Goal: Task Accomplishment & Management: Manage account settings

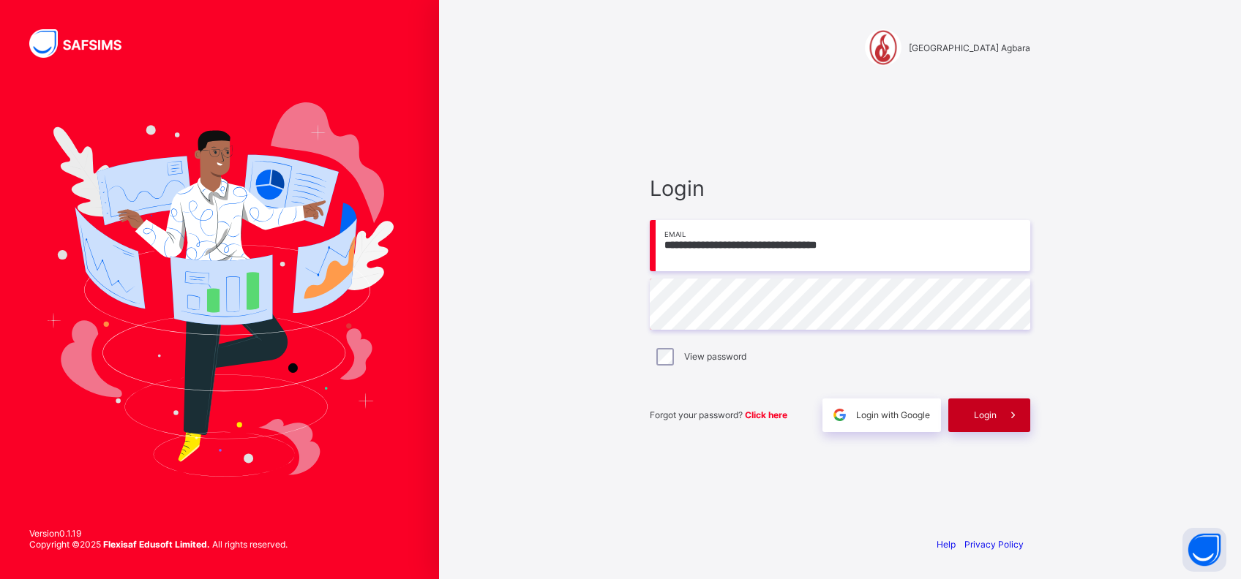
click at [966, 410] on div "Login" at bounding box center [989, 416] width 82 height 34
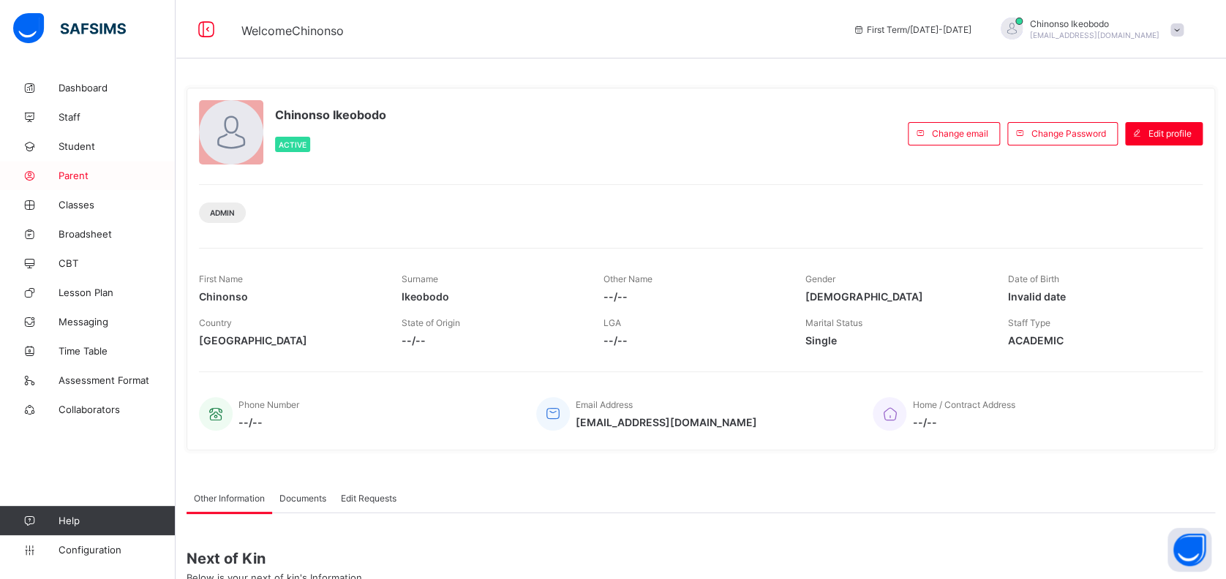
click at [75, 176] on span "Parent" at bounding box center [117, 176] width 117 height 12
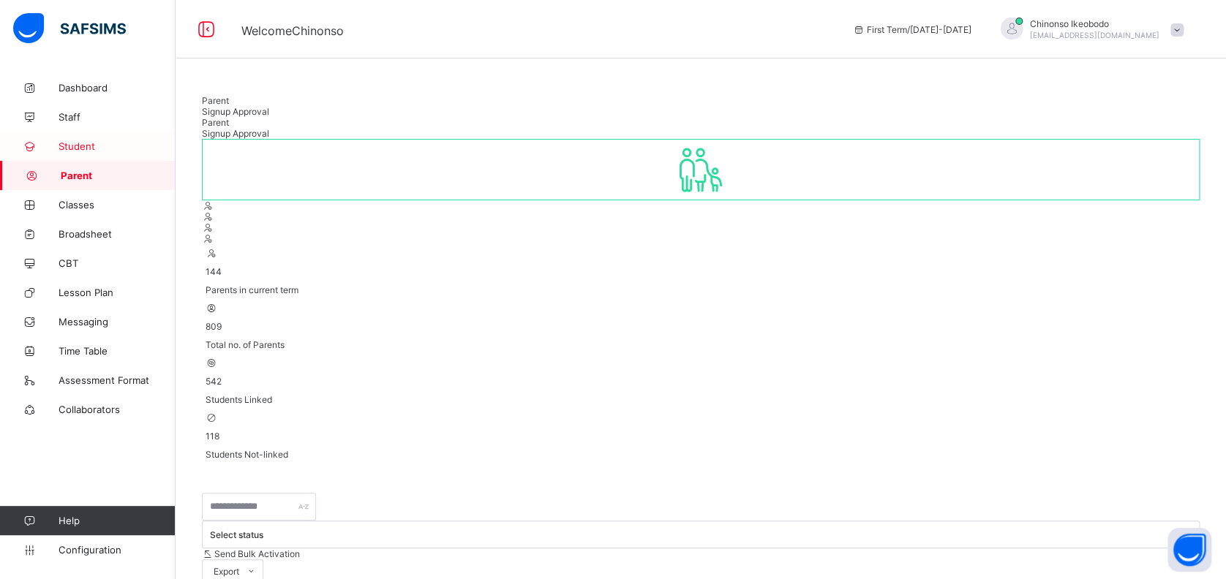
click at [80, 146] on span "Student" at bounding box center [117, 146] width 117 height 12
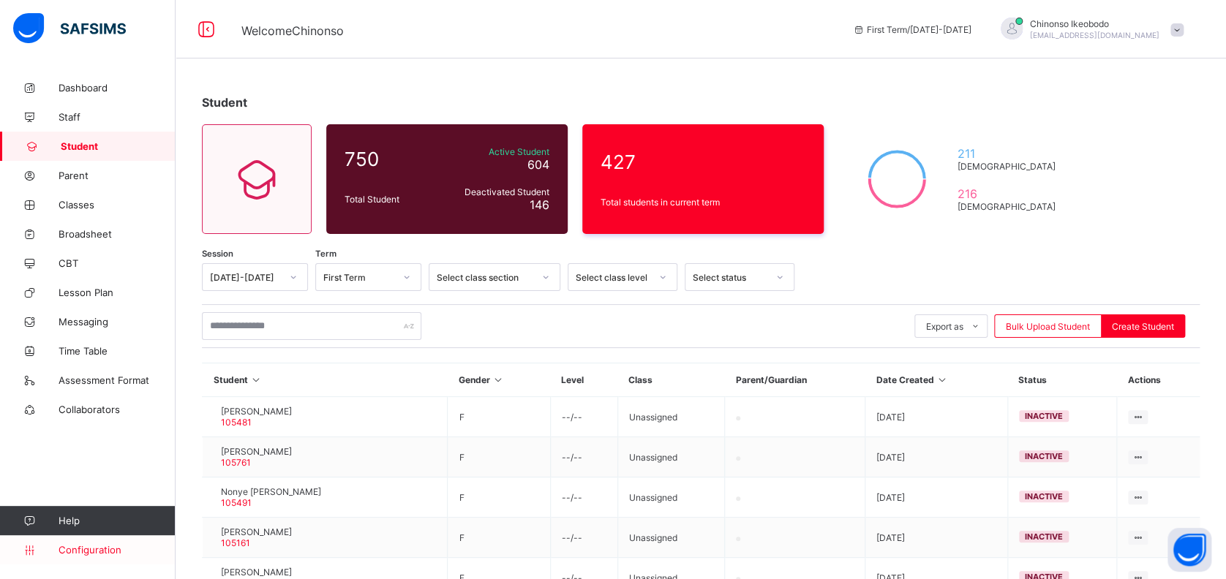
click at [81, 555] on span "Configuration" at bounding box center [117, 550] width 116 height 12
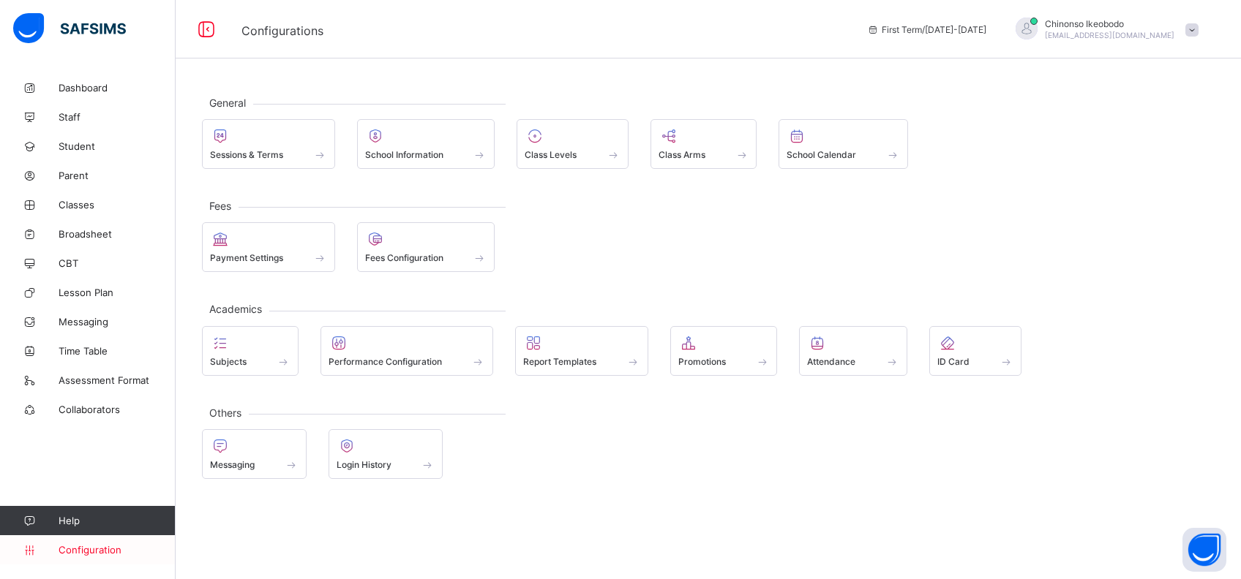
click at [94, 555] on span "Configuration" at bounding box center [117, 550] width 116 height 12
click at [89, 233] on span "Broadsheet" at bounding box center [117, 234] width 117 height 12
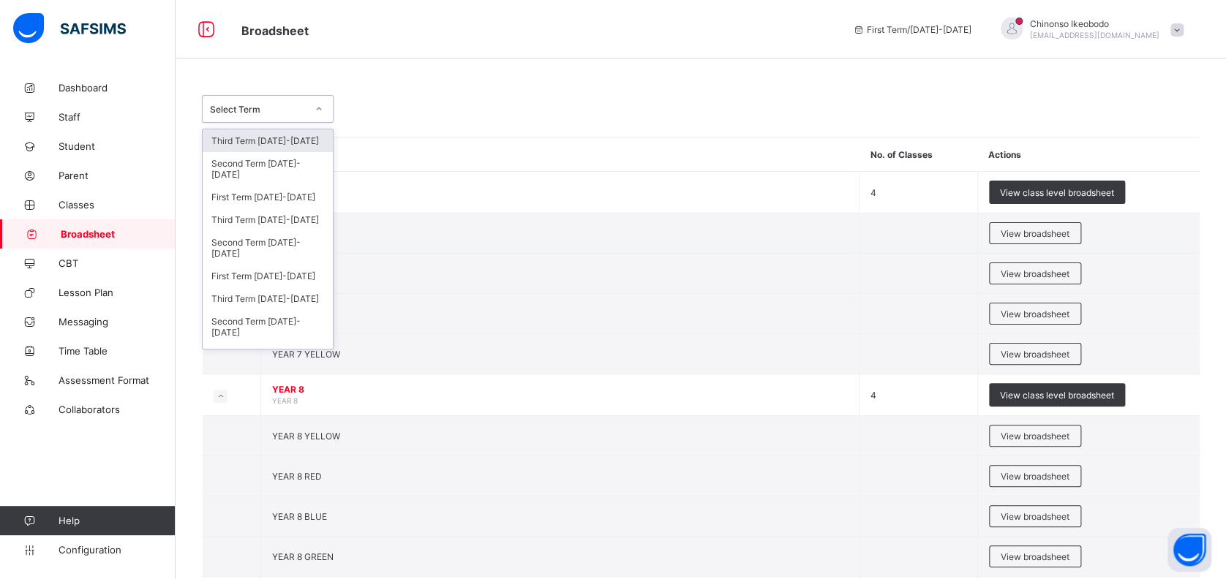
click at [301, 105] on div "Select Term" at bounding box center [258, 109] width 97 height 11
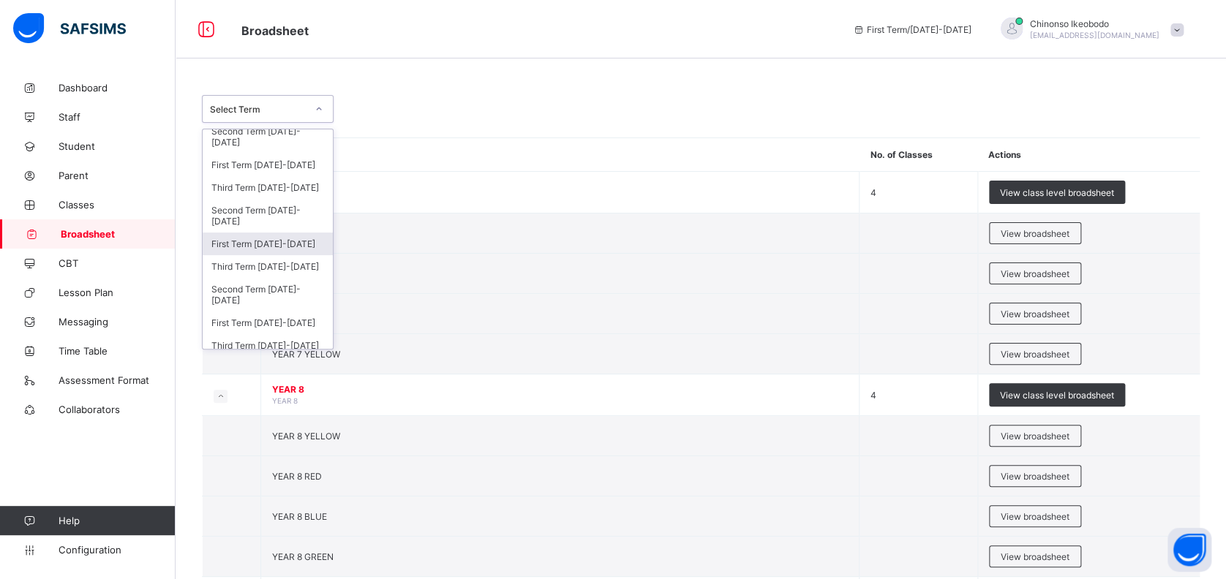
click at [288, 238] on div "First Term [DATE]-[DATE]" at bounding box center [268, 244] width 130 height 23
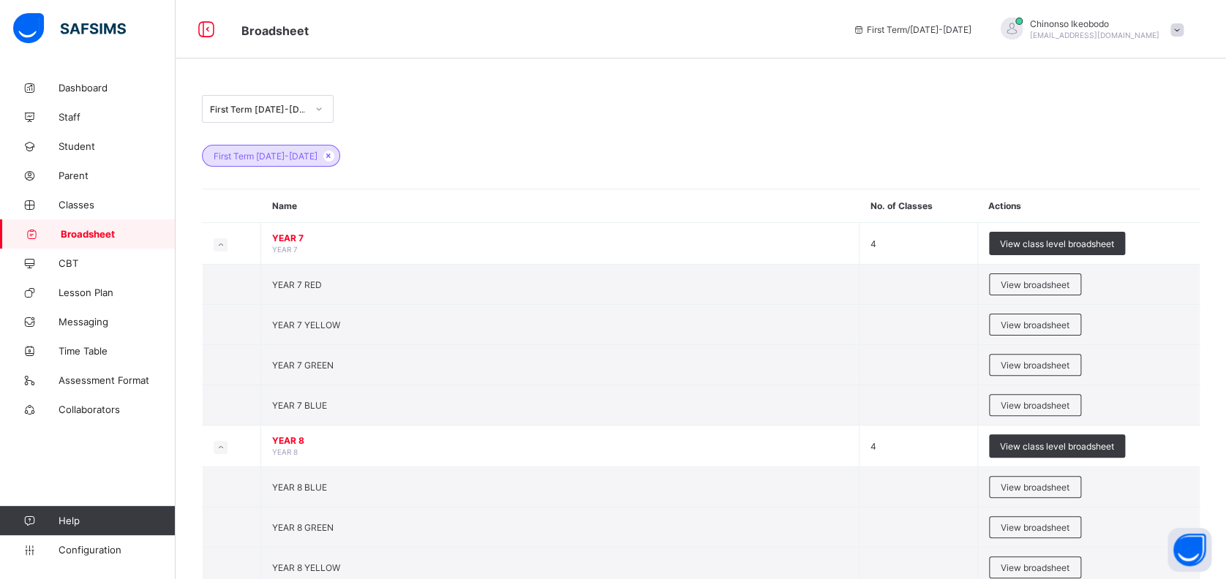
click at [277, 108] on div "First Term [DATE]-[DATE]" at bounding box center [258, 109] width 97 height 11
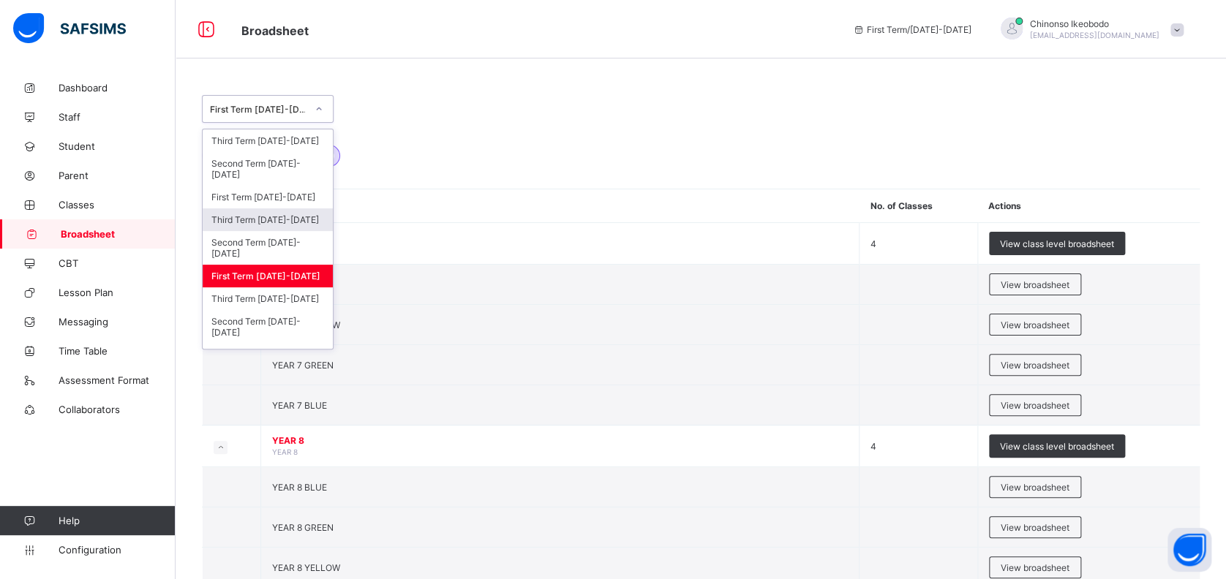
click at [283, 218] on div "Third Term [DATE]-[DATE]" at bounding box center [268, 219] width 130 height 23
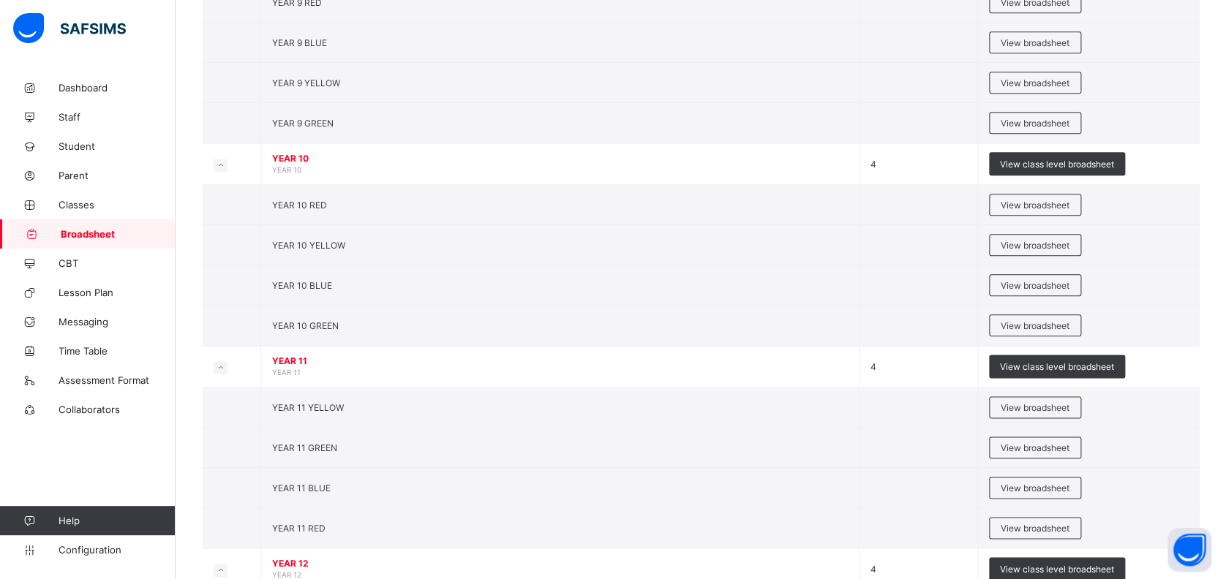
scroll to position [687, 0]
click at [1054, 284] on span "View broadsheet" at bounding box center [1035, 286] width 69 height 11
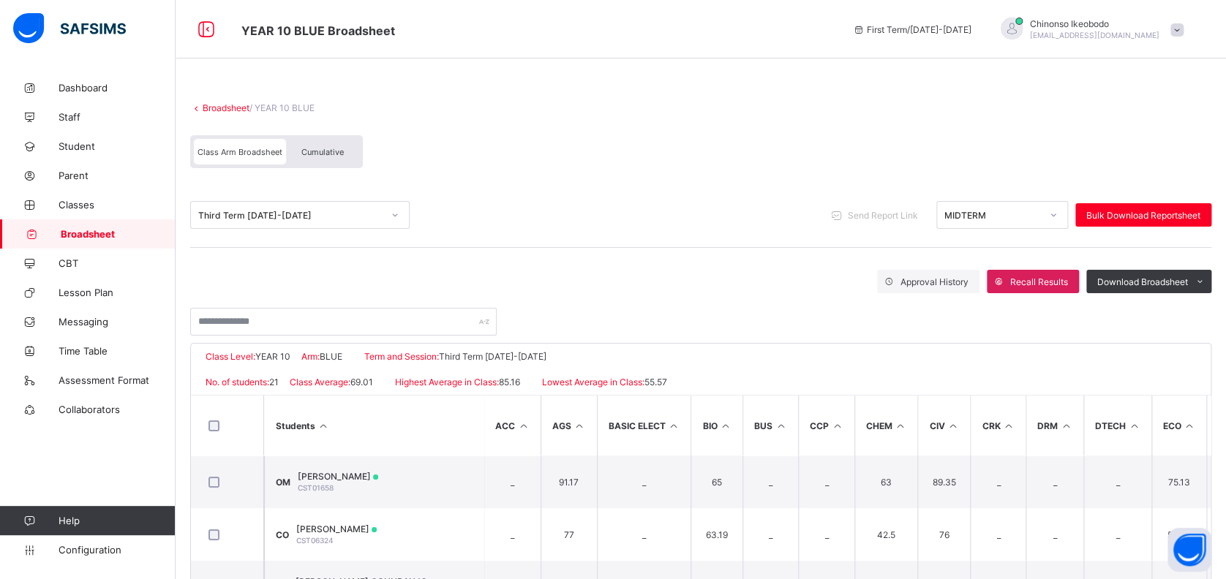
click at [310, 146] on div "Cumulative" at bounding box center [322, 152] width 73 height 26
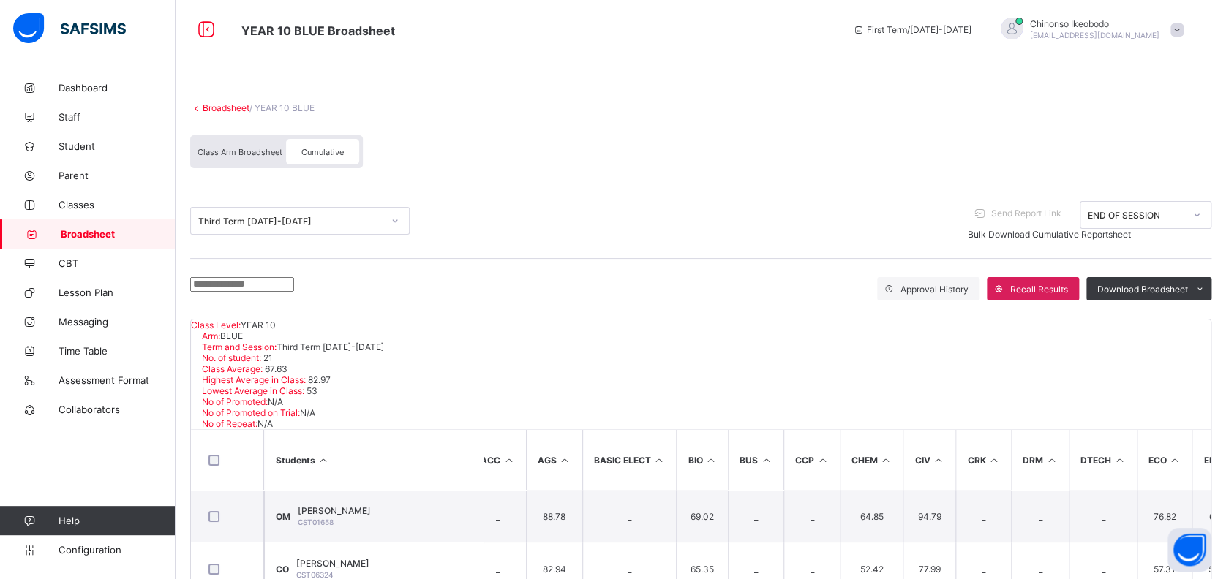
click at [234, 103] on link "Broadsheet" at bounding box center [226, 107] width 47 height 11
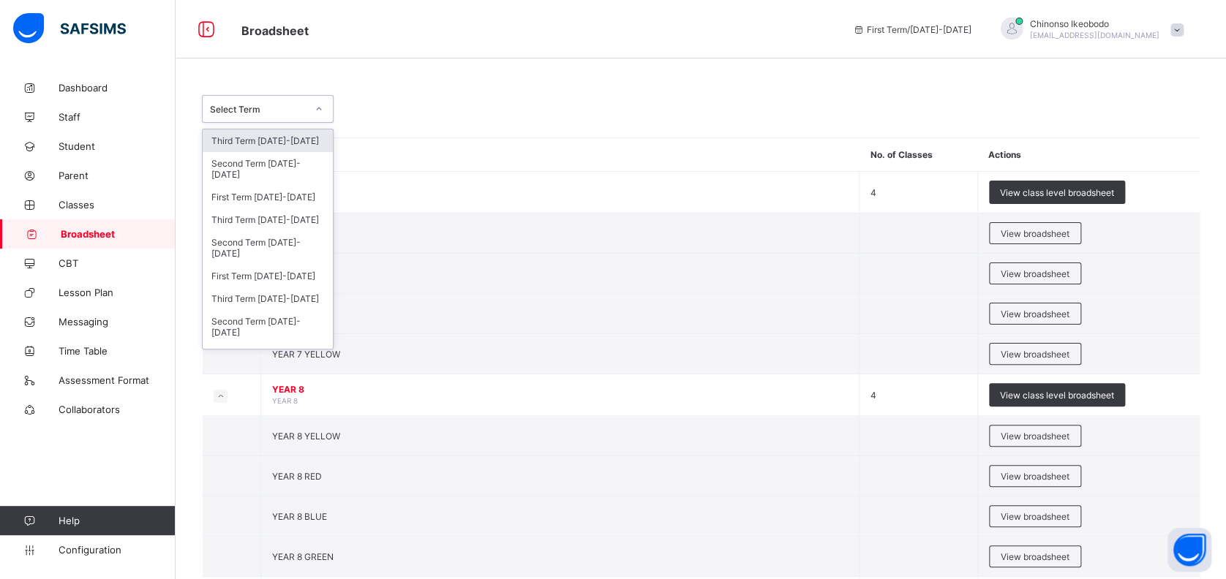
click at [279, 105] on div "Select Term" at bounding box center [258, 109] width 97 height 11
click at [279, 222] on div "Third Term [DATE]-[DATE]" at bounding box center [268, 219] width 130 height 23
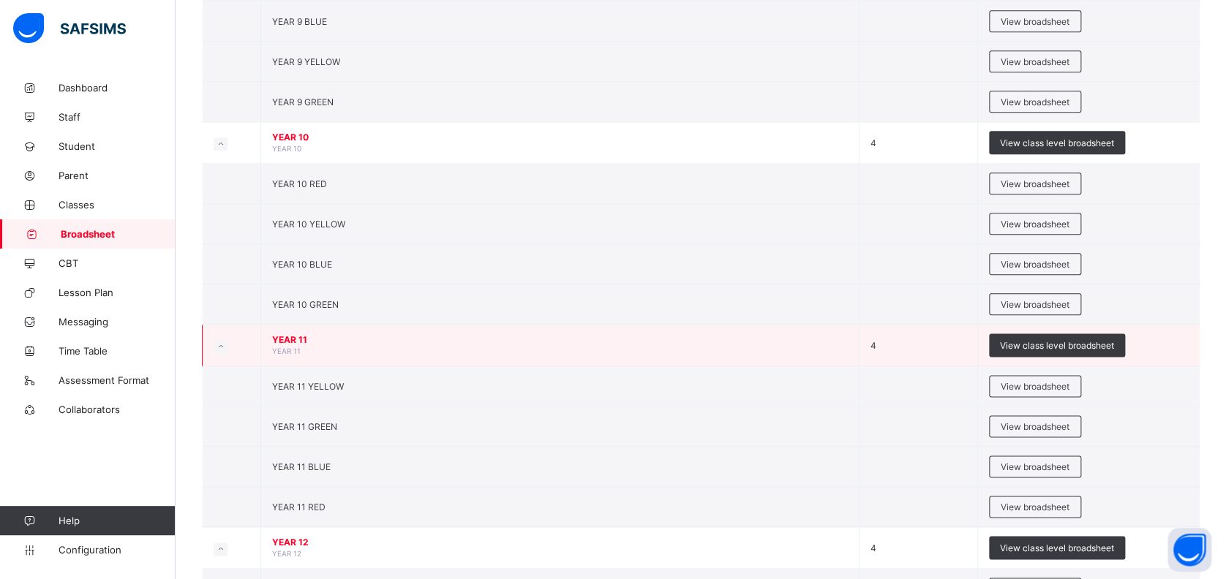
scroll to position [710, 0]
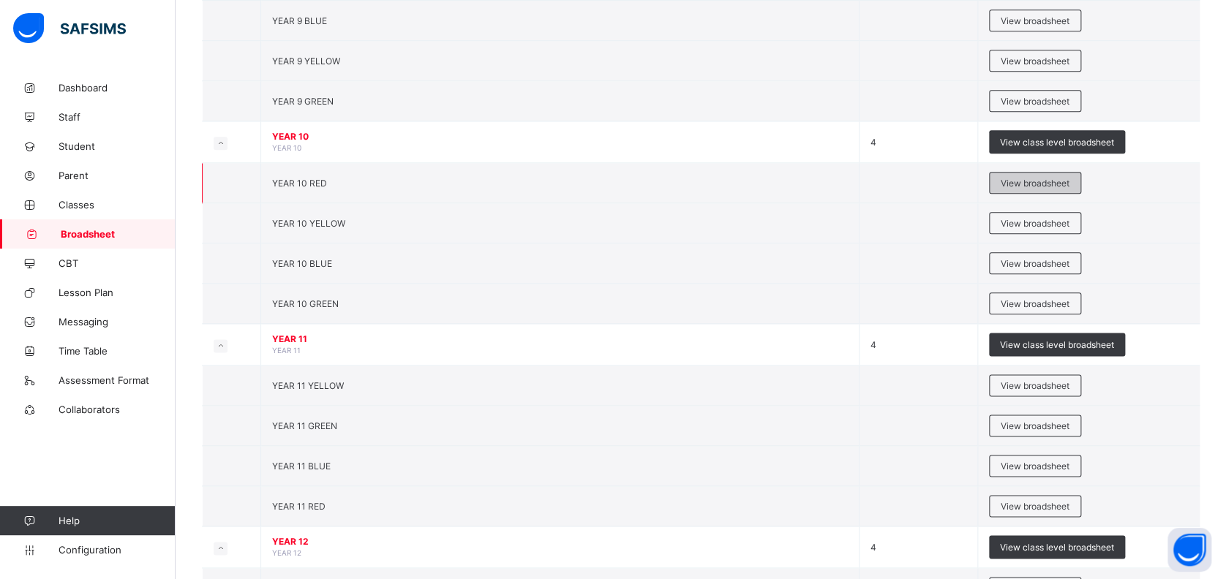
click at [1038, 181] on span "View broadsheet" at bounding box center [1035, 183] width 69 height 11
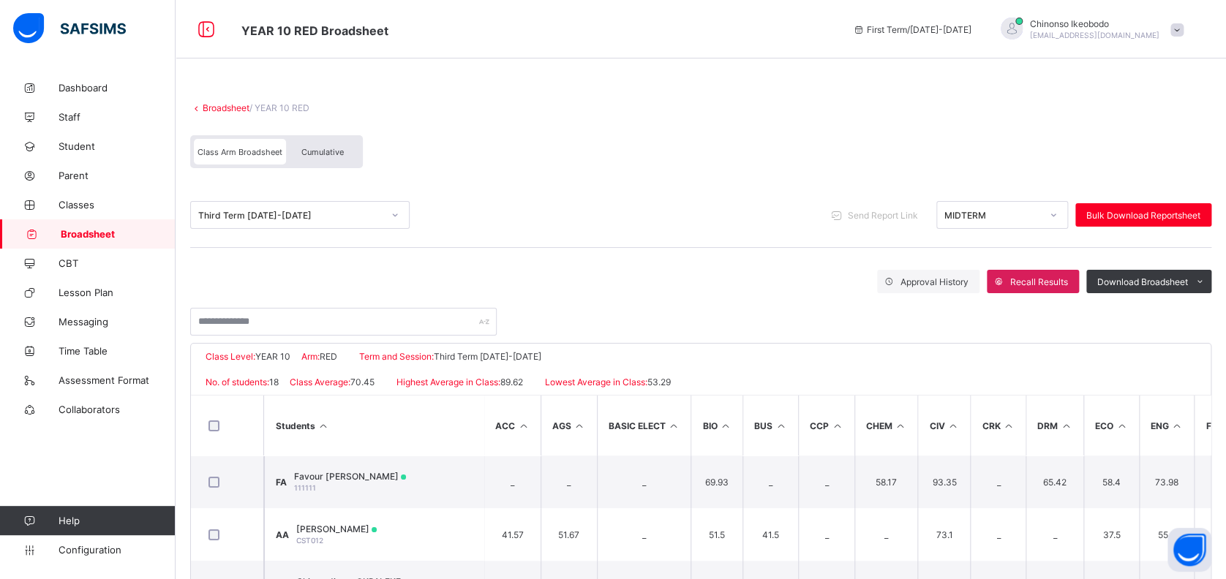
click at [306, 151] on span "Cumulative" at bounding box center [322, 152] width 42 height 10
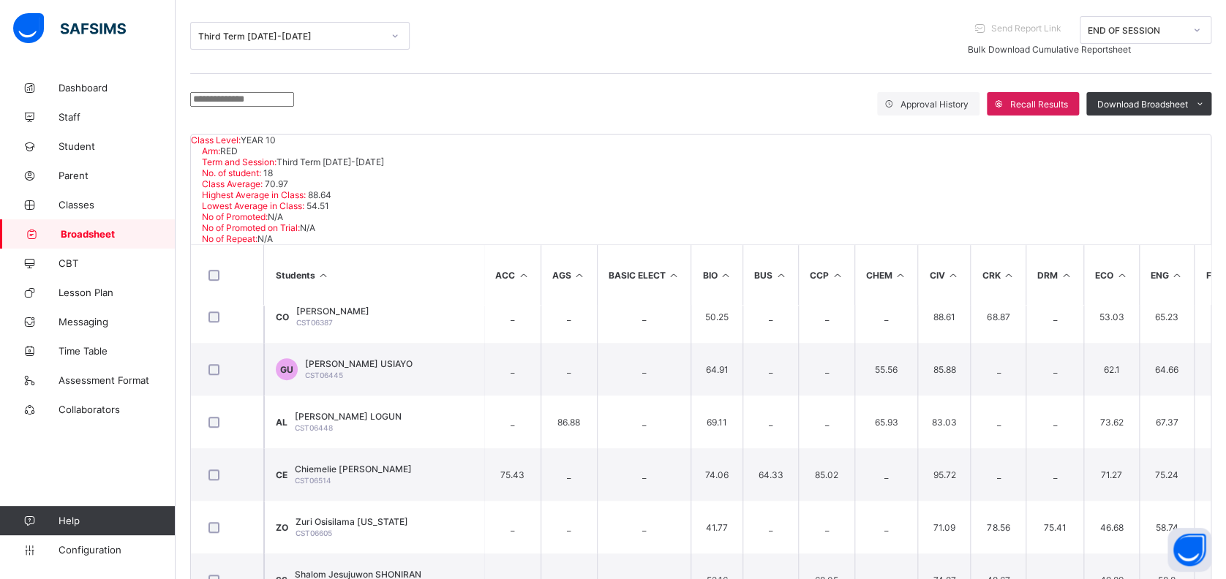
scroll to position [489, 0]
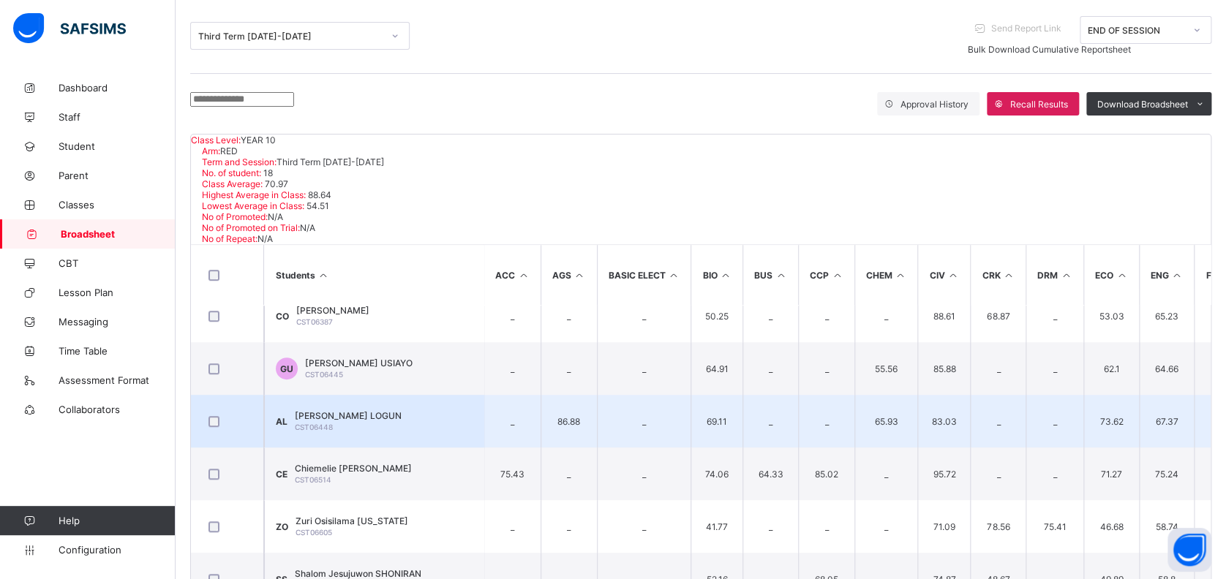
click at [355, 410] on span "[PERSON_NAME] LOGUN" at bounding box center [348, 415] width 107 height 11
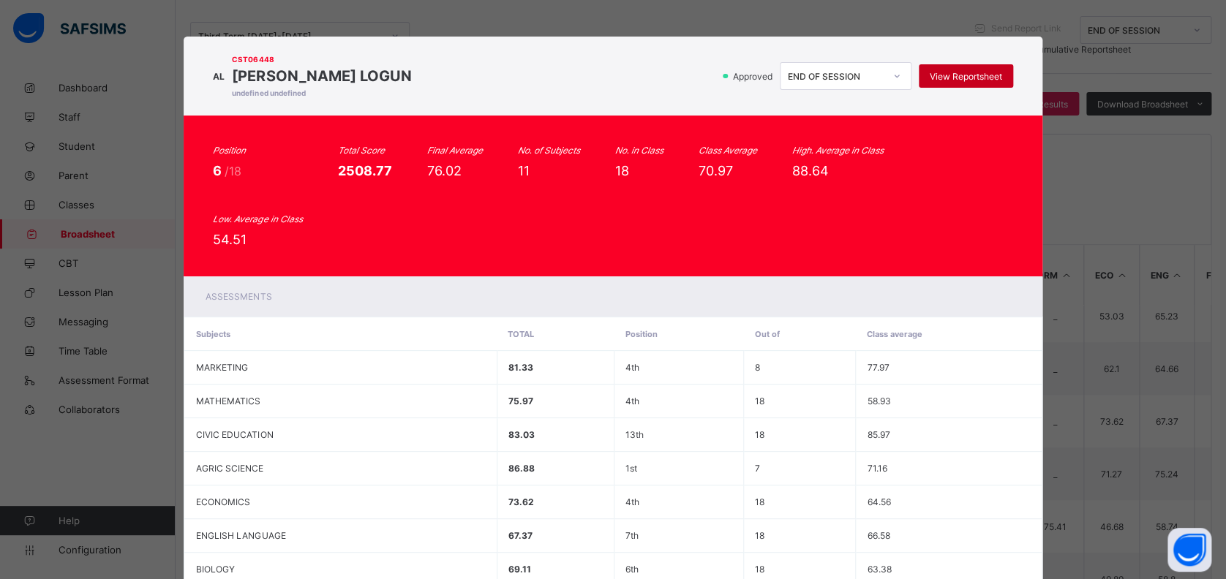
click at [942, 71] on span "View Reportsheet" at bounding box center [966, 76] width 72 height 11
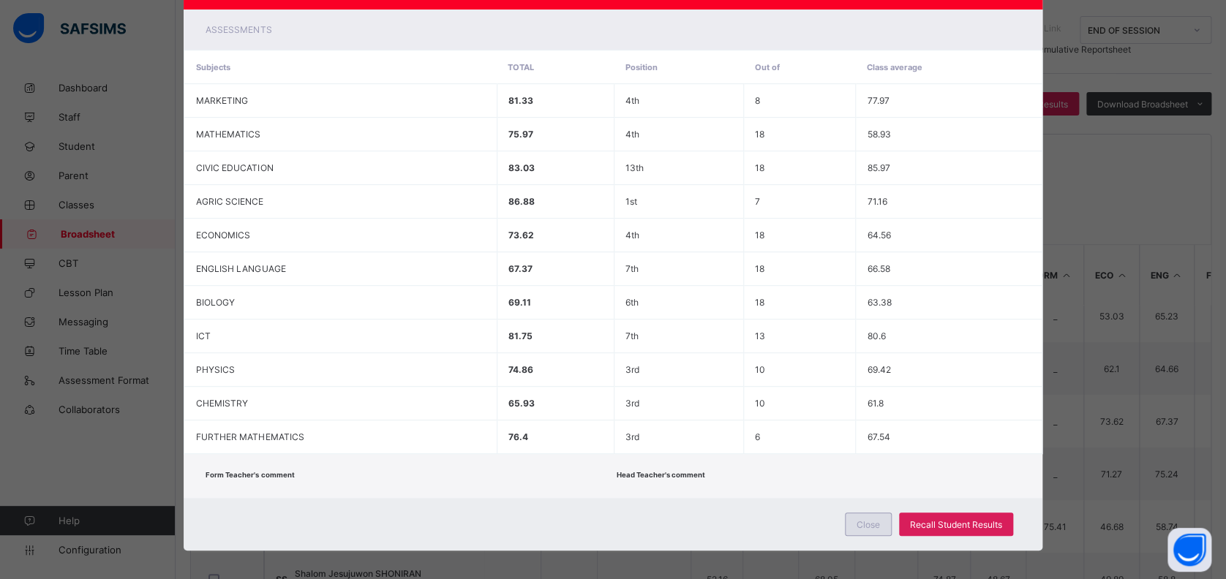
click at [871, 519] on span "Close" at bounding box center [868, 524] width 23 height 11
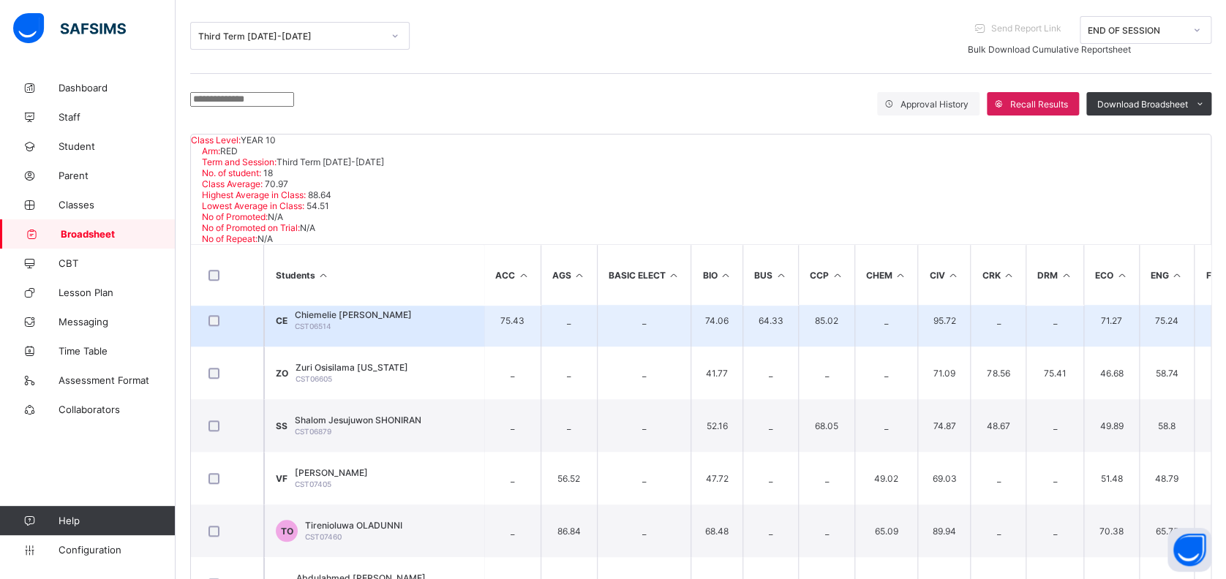
scroll to position [648, 0]
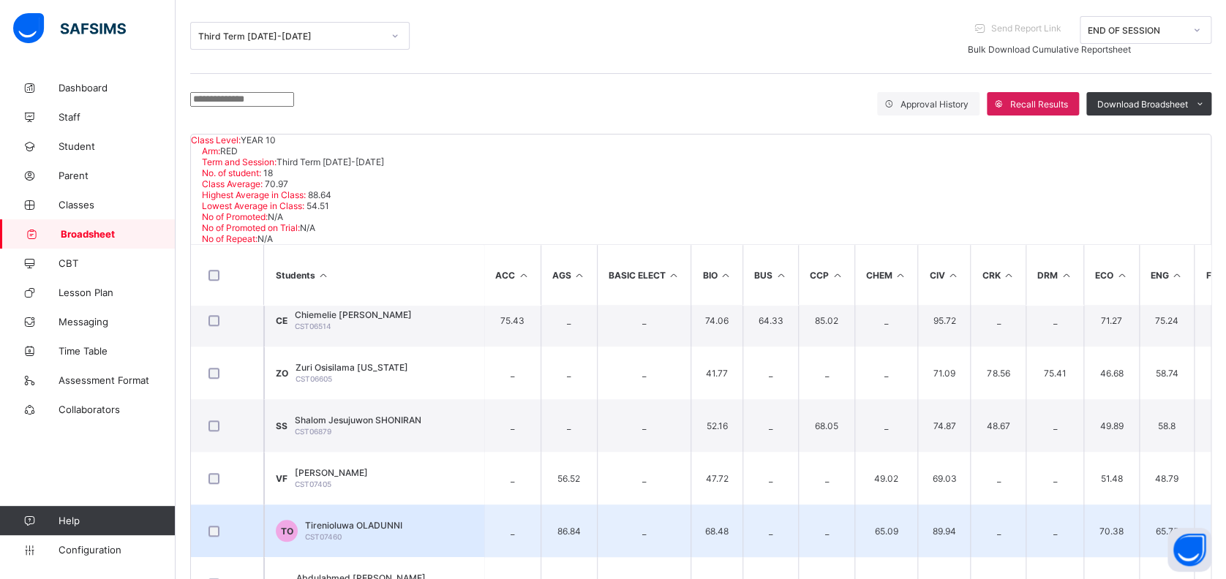
click at [388, 520] on span "Tirenioluwa OLADUNNI" at bounding box center [353, 525] width 97 height 11
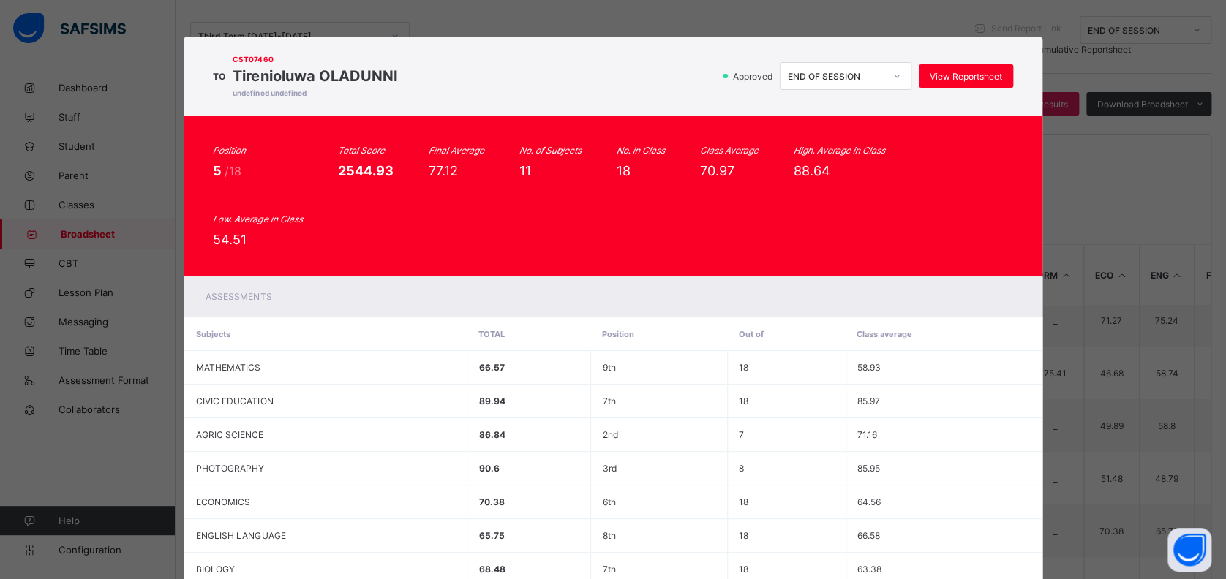
scroll to position [114, 0]
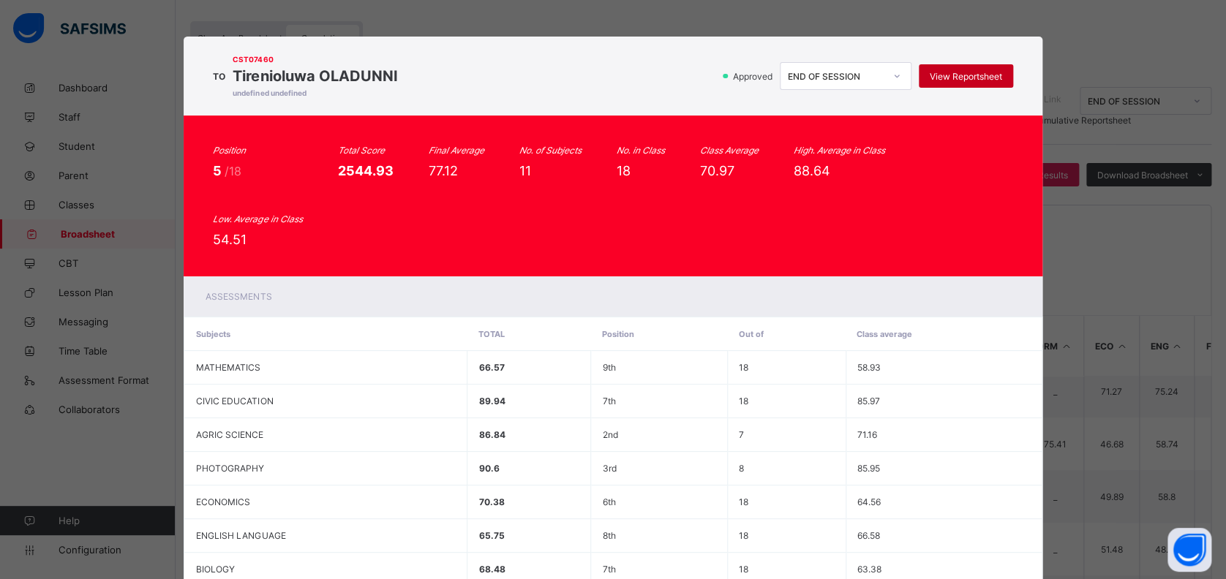
click at [963, 73] on span "View Reportsheet" at bounding box center [966, 76] width 72 height 11
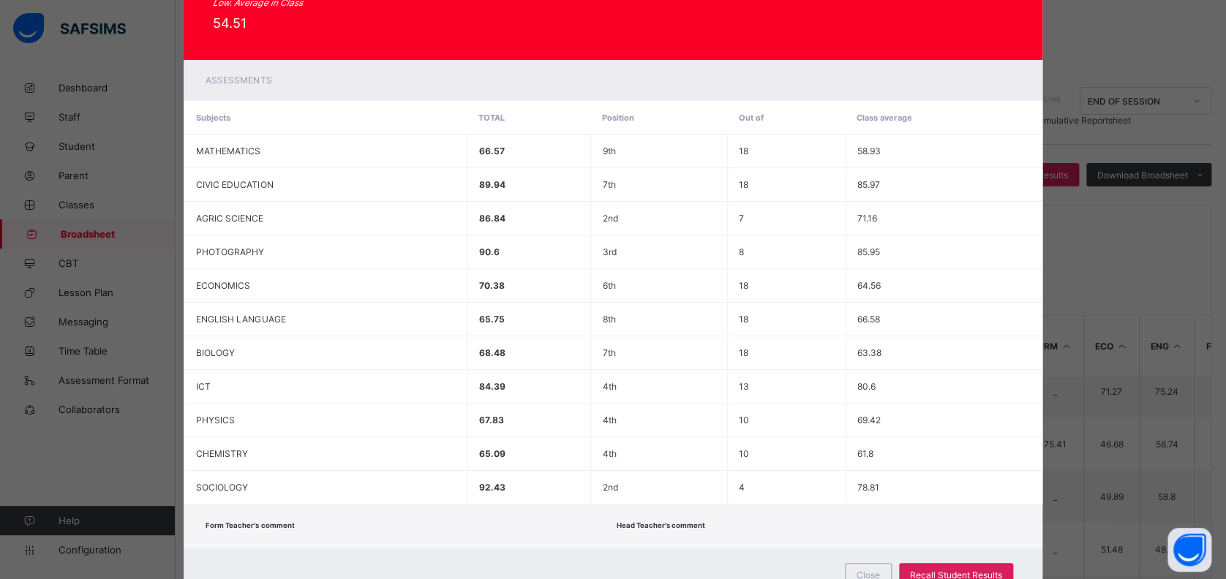
scroll to position [267, 0]
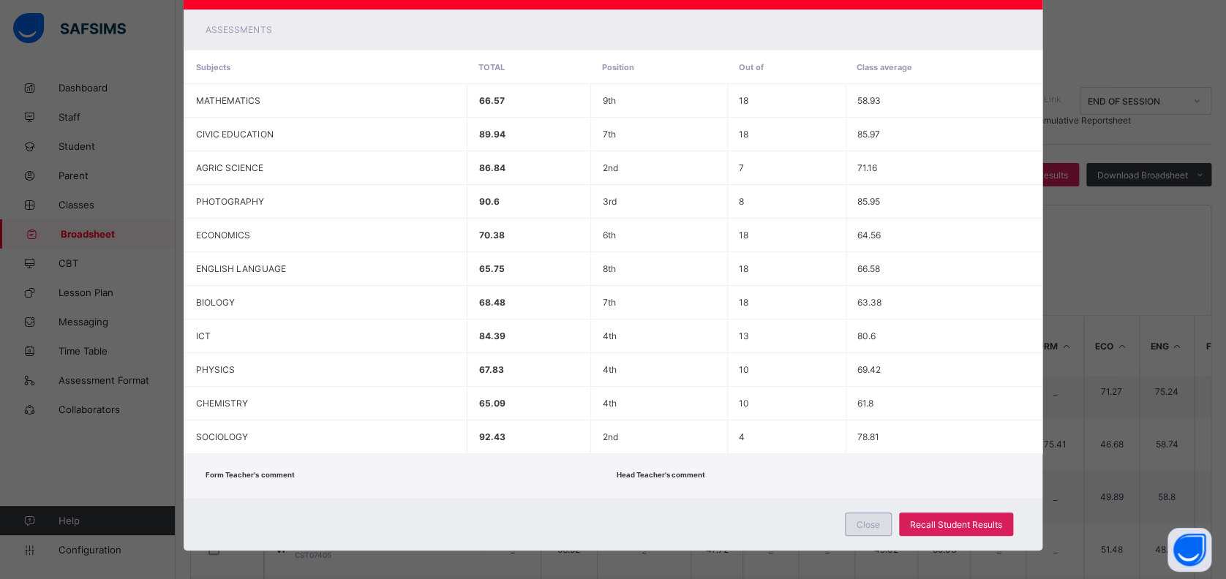
click at [870, 521] on span "Close" at bounding box center [868, 524] width 23 height 11
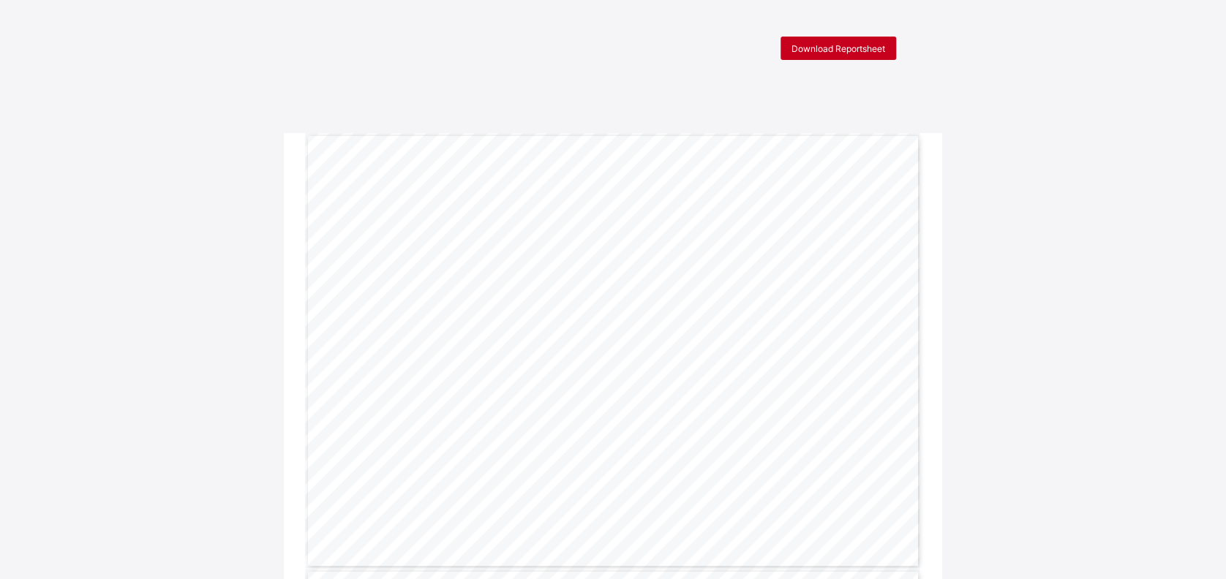
click at [830, 44] on span "Download Reportsheet" at bounding box center [838, 48] width 94 height 11
click at [832, 43] on span "Download Reportsheet" at bounding box center [838, 48] width 94 height 11
